Goal: Task Accomplishment & Management: Manage account settings

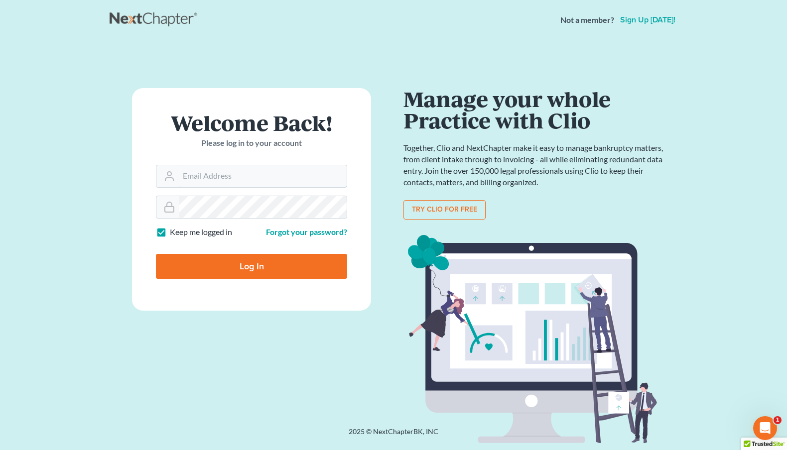
type input "[EMAIL_ADDRESS][DOMAIN_NAME]"
drag, startPoint x: 280, startPoint y: 91, endPoint x: 280, endPoint y: 85, distance: 6.0
click at [280, 84] on div "Welcome Back! Please log in to your account Email Address [EMAIL_ADDRESS][DOMAI…" at bounding box center [394, 221] width 568 height 315
click at [279, 79] on div "Welcome Back! Please log in to your account Email Address [EMAIL_ADDRESS][DOMAI…" at bounding box center [394, 221] width 568 height 315
click at [279, 76] on div "Welcome Back! Please log in to your account Email Address [EMAIL_ADDRESS][DOMAI…" at bounding box center [394, 221] width 568 height 315
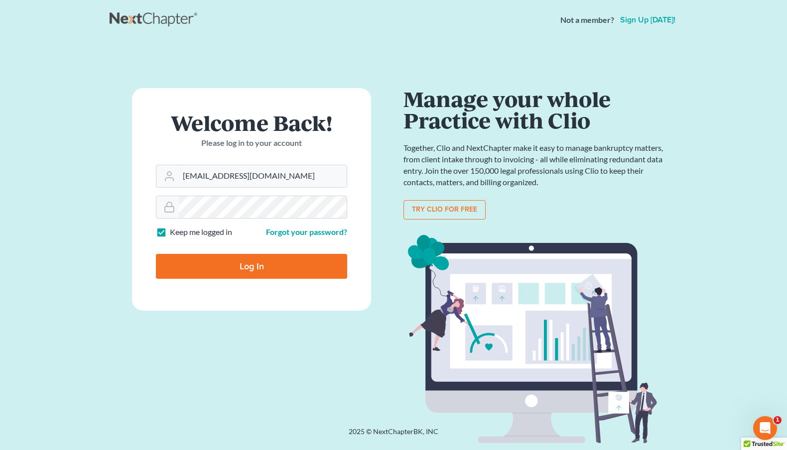
click at [372, 74] on div "Welcome Back! Please log in to your account Email Address [EMAIL_ADDRESS][DOMAI…" at bounding box center [394, 221] width 568 height 315
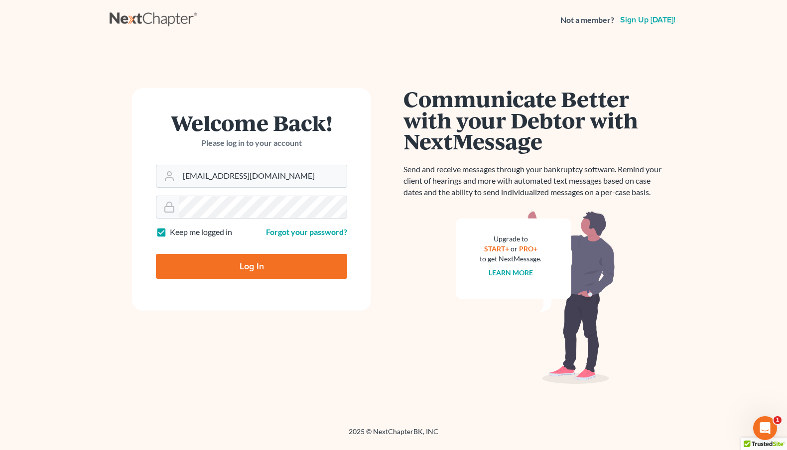
click at [372, 72] on div "Welcome Back! Please log in to your account Email Address [EMAIL_ADDRESS][DOMAI…" at bounding box center [394, 221] width 568 height 315
click at [371, 69] on div "Welcome Back! Please log in to your account Email Address [EMAIL_ADDRESS][DOMAI…" at bounding box center [394, 221] width 568 height 315
click at [371, 67] on div "Welcome Back! Please log in to your account Email Address [EMAIL_ADDRESS][DOMAI…" at bounding box center [394, 221] width 568 height 315
drag, startPoint x: 371, startPoint y: 62, endPoint x: 371, endPoint y: 54, distance: 7.5
click at [371, 55] on div "Welcome Back! Please log in to your account Email Address [EMAIL_ADDRESS][DOMAI…" at bounding box center [394, 221] width 568 height 362
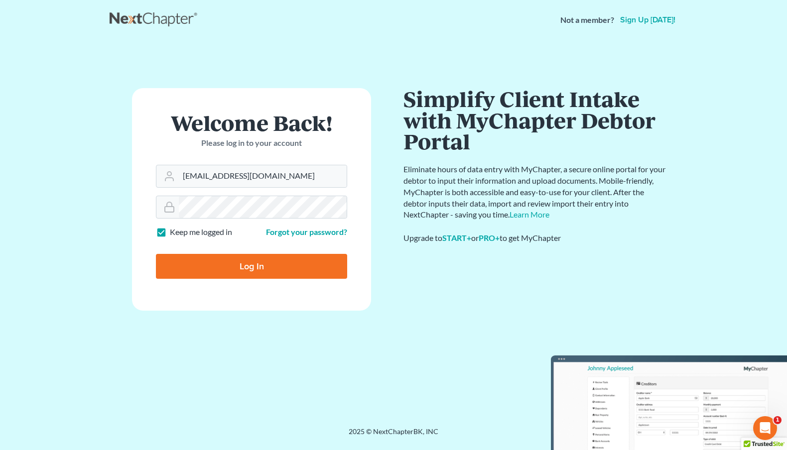
click at [372, 50] on div "Welcome Back! Please log in to your account Email Address [EMAIL_ADDRESS][DOMAI…" at bounding box center [394, 221] width 568 height 362
click at [372, 45] on div "Welcome Back! Please log in to your account Email Address [EMAIL_ADDRESS][DOMAI…" at bounding box center [394, 221] width 568 height 362
